Goal: Task Accomplishment & Management: Use online tool/utility

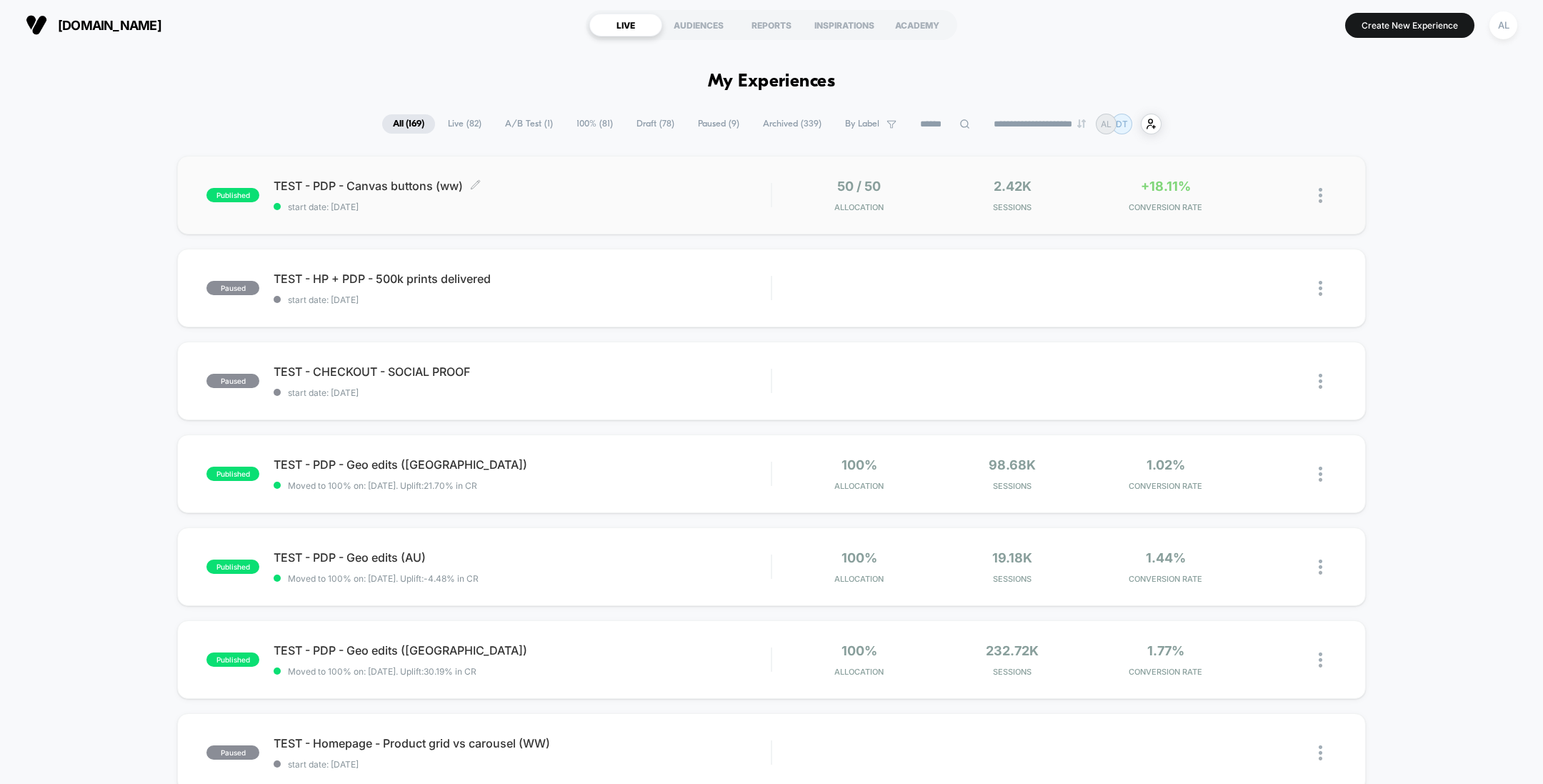
click at [685, 190] on span "TEST - PDP - Canvas buttons (ww) Click to edit experience details" at bounding box center [521, 185] width 497 height 14
